Goal: Task Accomplishment & Management: Manage account settings

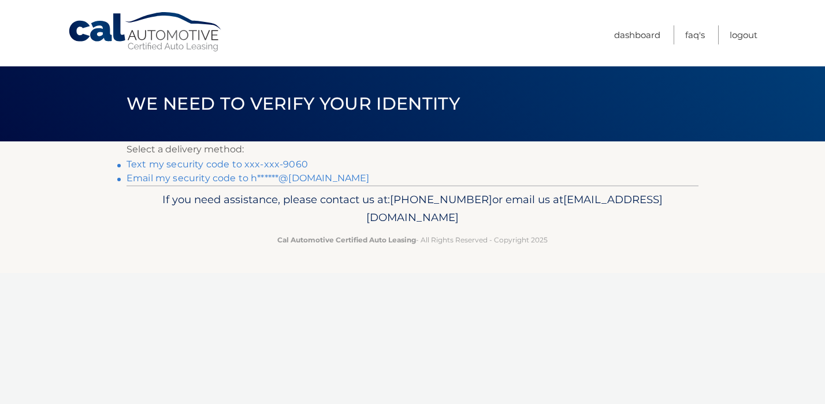
click at [269, 167] on link "Text my security code to xxx-xxx-9060" at bounding box center [216, 164] width 181 height 11
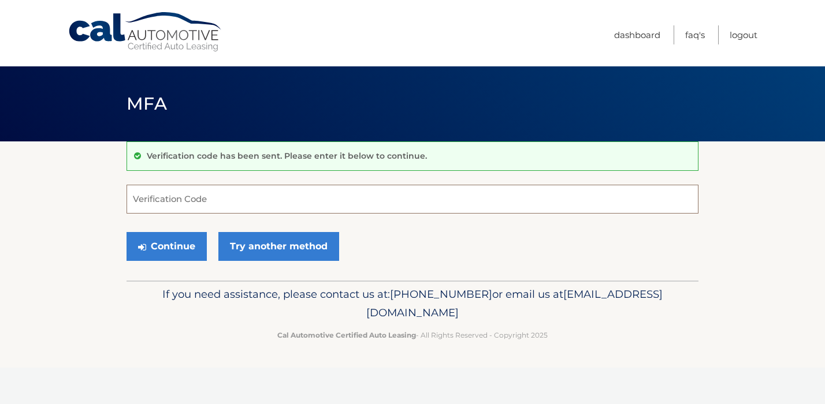
click at [257, 200] on input "Verification Code" at bounding box center [412, 199] width 572 height 29
type input "468091"
click at [184, 245] on button "Continue" at bounding box center [166, 246] width 80 height 29
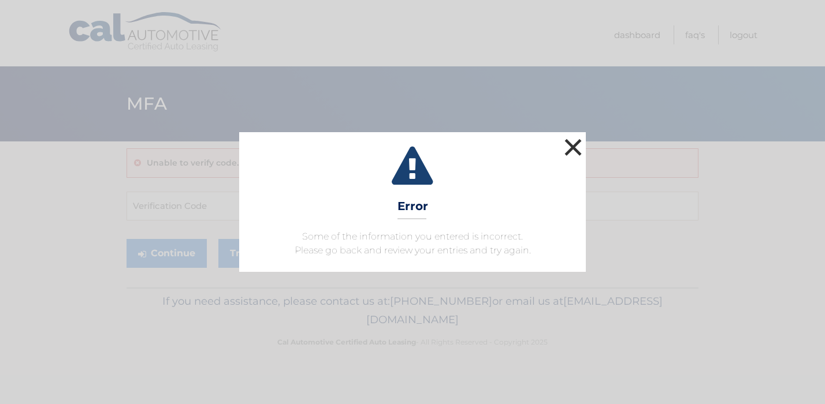
click at [570, 147] on button "×" at bounding box center [572, 147] width 23 height 23
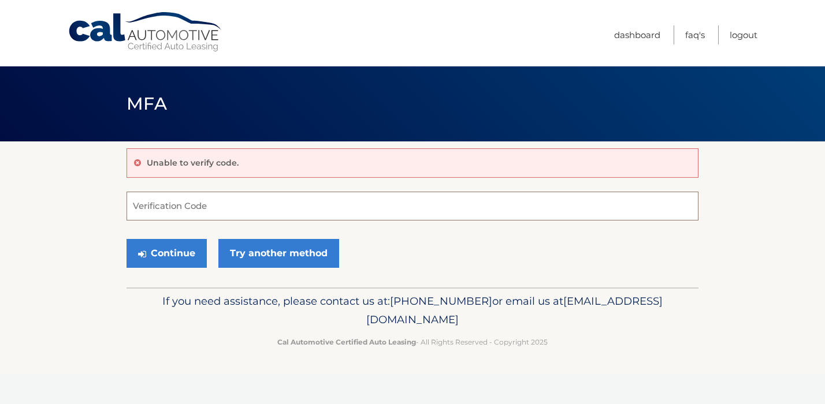
click at [313, 204] on input "Verification Code" at bounding box center [412, 206] width 572 height 29
type input "478091"
click at [150, 256] on button "Continue" at bounding box center [166, 253] width 80 height 29
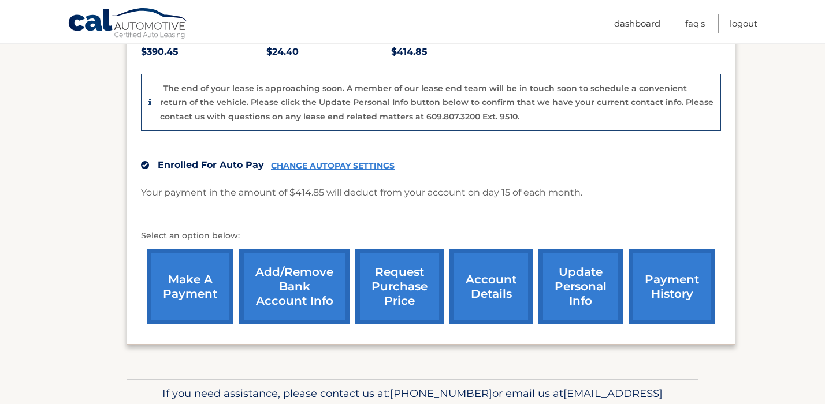
scroll to position [278, 0]
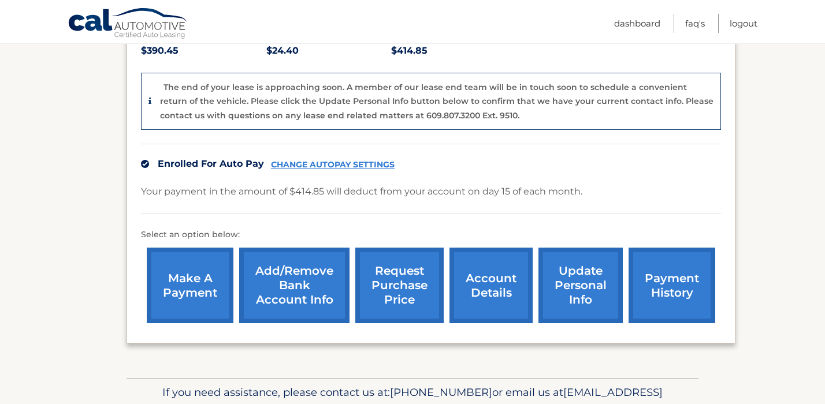
click at [474, 281] on link "account details" at bounding box center [490, 286] width 83 height 76
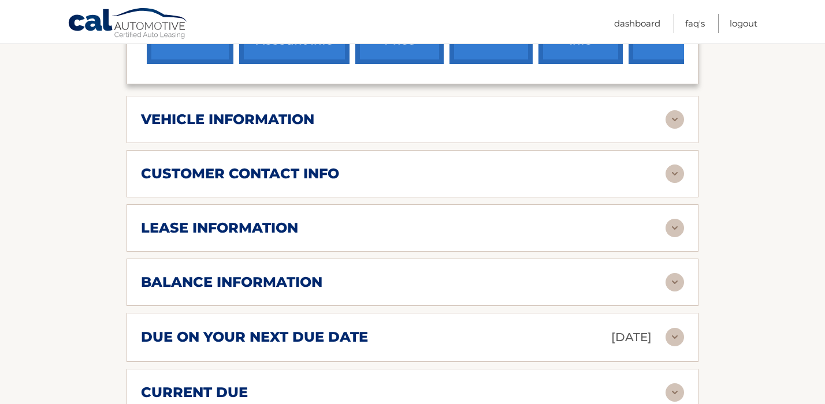
scroll to position [504, 0]
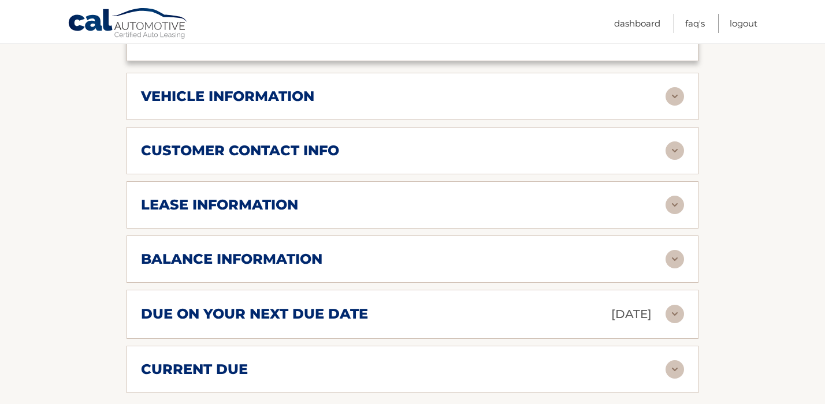
click at [443, 270] on div "balance information Payments Received 38 Payments Remaining 1 Next Payment will…" at bounding box center [412, 259] width 572 height 47
click at [673, 266] on img at bounding box center [674, 259] width 18 height 18
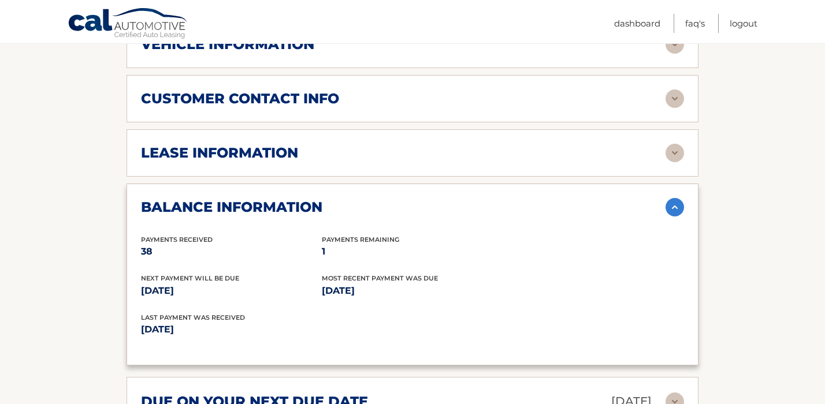
scroll to position [557, 0]
click at [674, 154] on img at bounding box center [674, 152] width 18 height 18
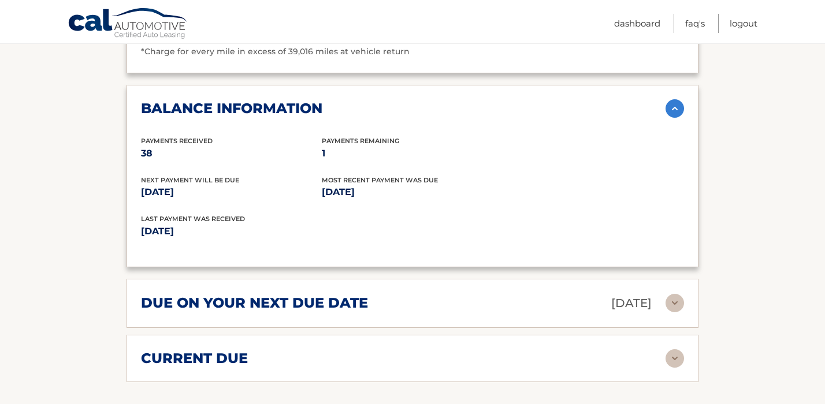
scroll to position [877, 0]
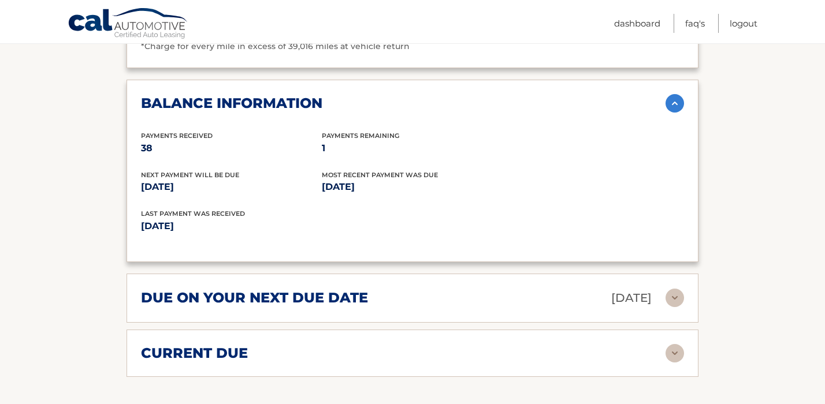
click at [370, 360] on div "current due Late Charges $0.00 Miscelleneous Charges* $0.00 Sales Tax $0.00 pay…" at bounding box center [412, 353] width 572 height 47
click at [374, 356] on div "current due" at bounding box center [403, 353] width 524 height 17
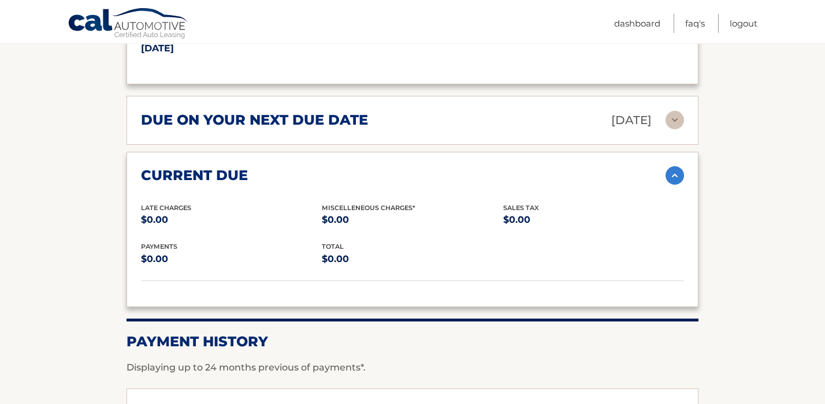
scroll to position [1056, 0]
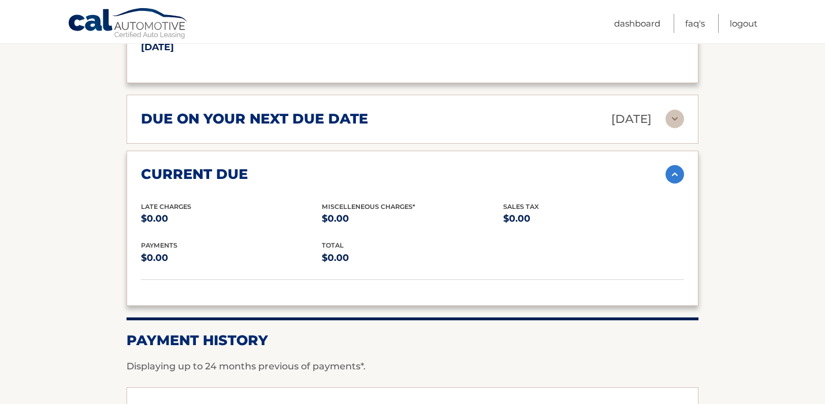
click at [669, 115] on img at bounding box center [674, 119] width 18 height 18
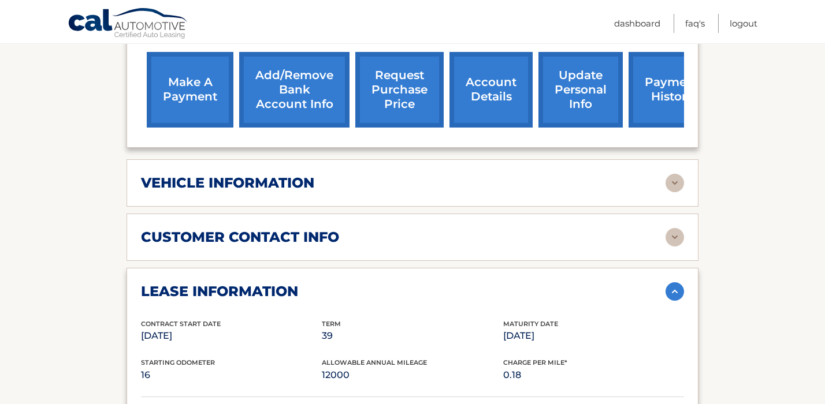
scroll to position [417, 0]
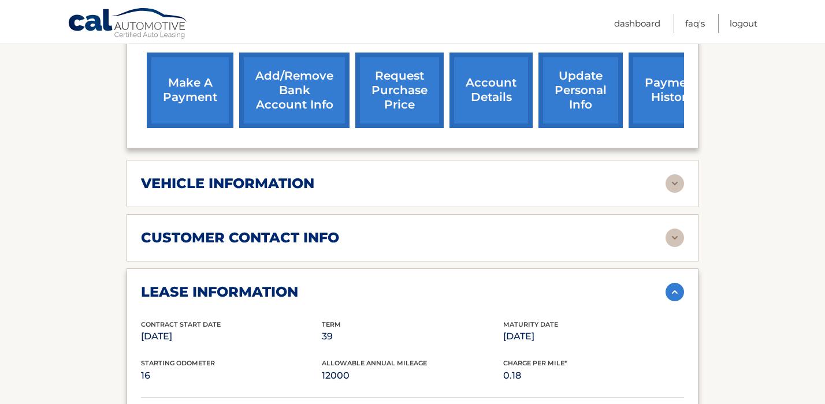
click at [401, 91] on link "request purchase price" at bounding box center [399, 91] width 88 height 76
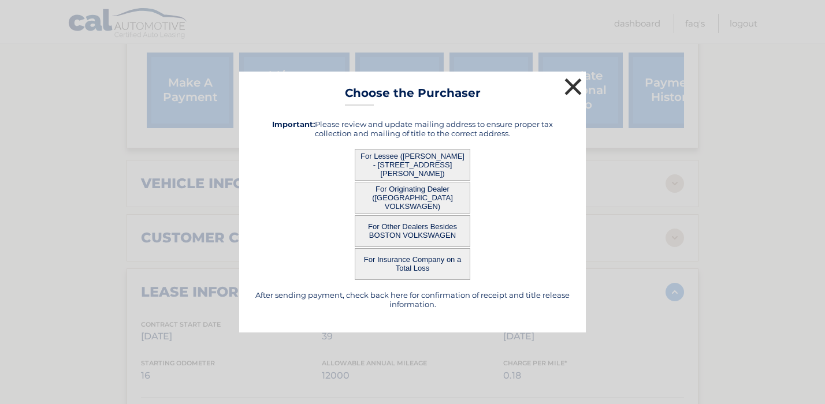
click at [563, 91] on button "×" at bounding box center [572, 86] width 23 height 23
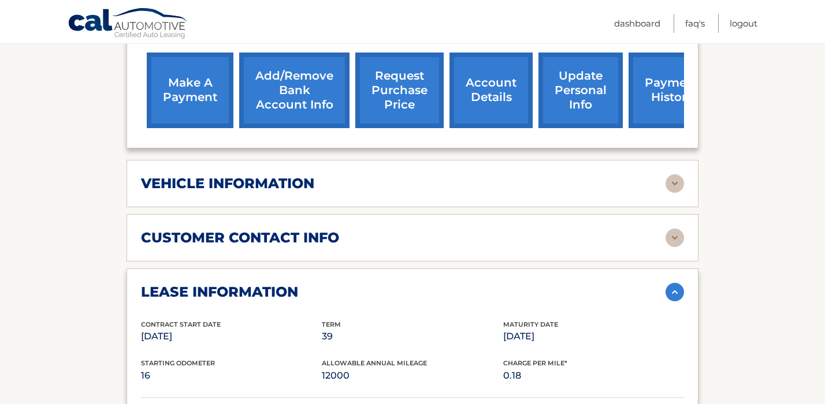
click at [408, 85] on link "request purchase price" at bounding box center [399, 91] width 88 height 76
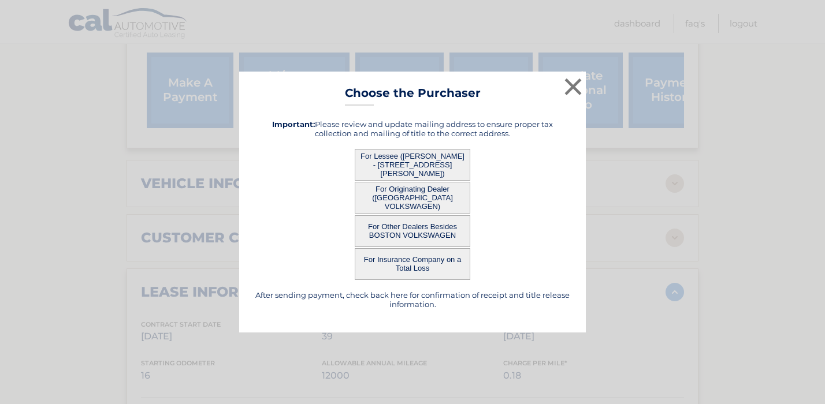
click at [426, 156] on button "For Lessee ([PERSON_NAME] - [STREET_ADDRESS][PERSON_NAME])" at bounding box center [412, 165] width 115 height 32
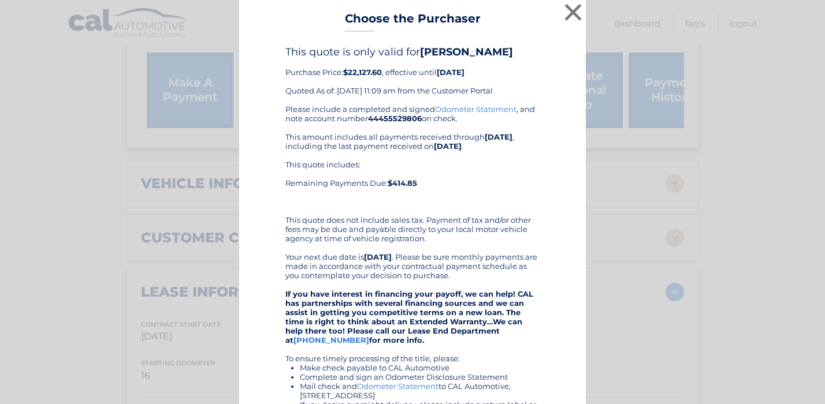
scroll to position [0, 0]
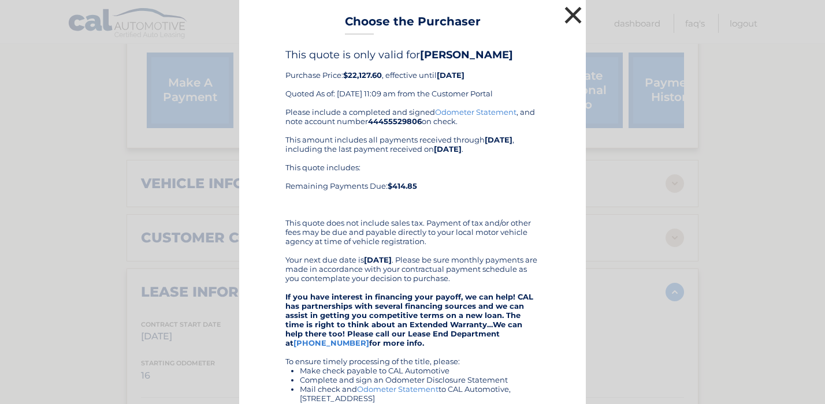
click at [571, 17] on button "×" at bounding box center [572, 14] width 23 height 23
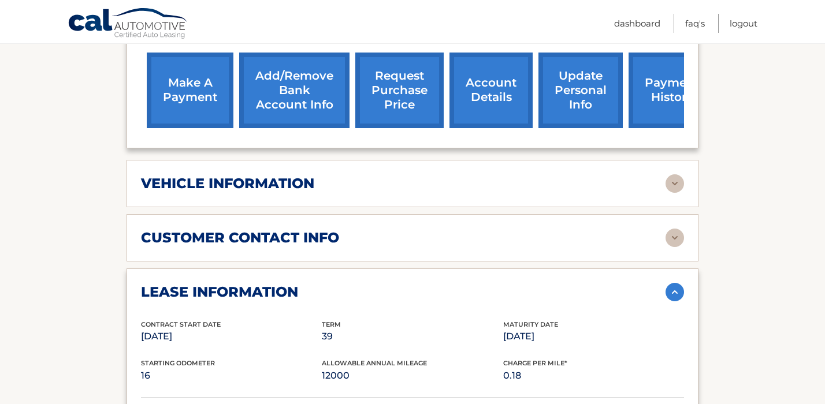
click at [397, 90] on link "request purchase price" at bounding box center [399, 91] width 88 height 76
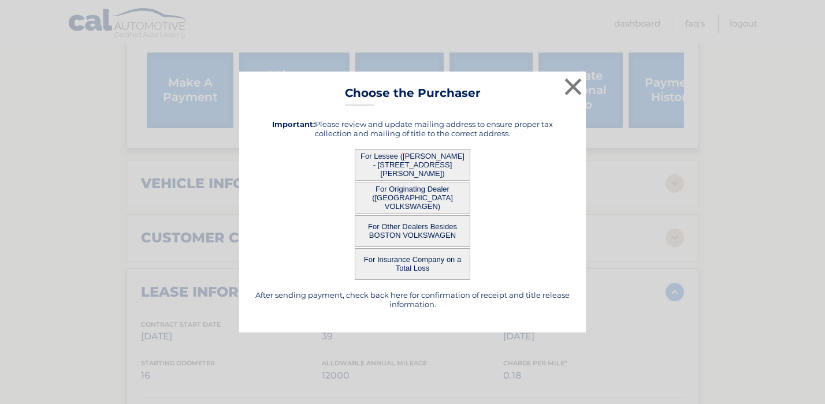
click at [440, 237] on button "For Other Dealers Besides BOSTON VOLKSWAGEN" at bounding box center [412, 231] width 115 height 32
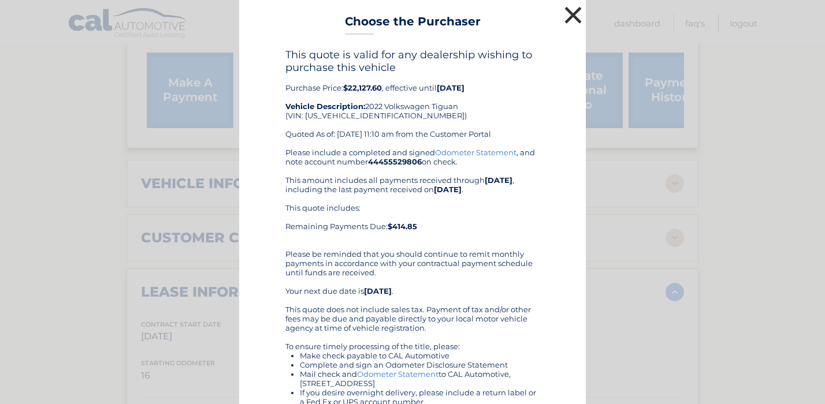
click at [563, 17] on button "×" at bounding box center [572, 14] width 23 height 23
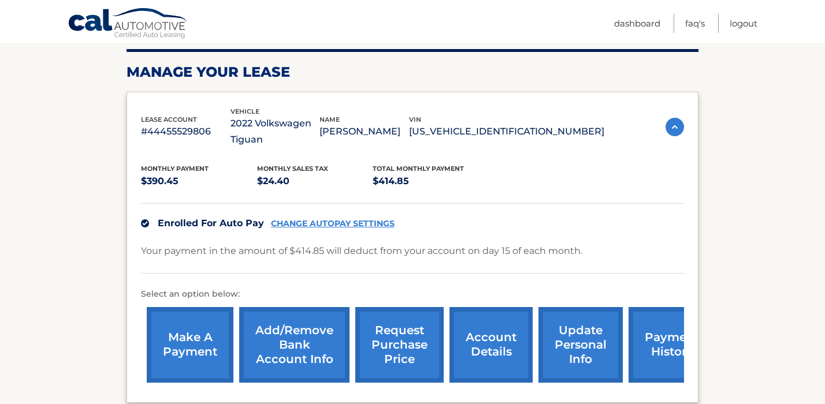
scroll to position [163, 0]
